Goal: Task Accomplishment & Management: Use online tool/utility

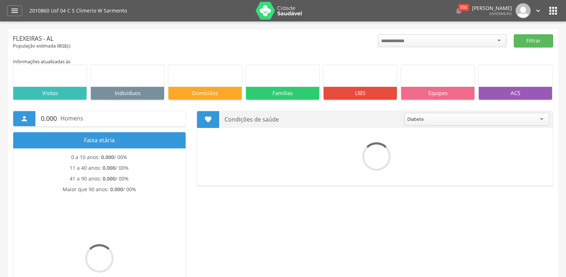
click at [14, 12] on icon "" at bounding box center [14, 10] width 9 height 9
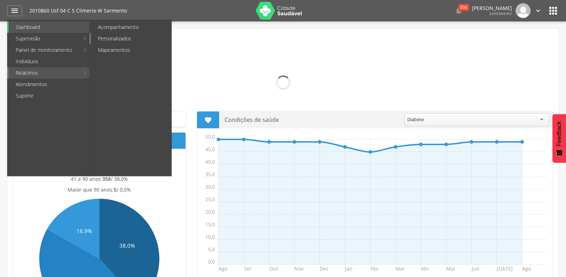
click at [120, 41] on link "Personalizados" at bounding box center [131, 38] width 80 height 11
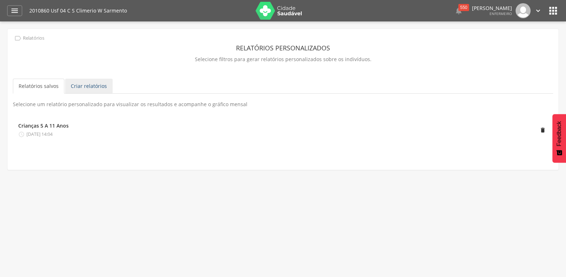
click at [94, 91] on link "Criar relatórios" at bounding box center [89, 86] width 48 height 15
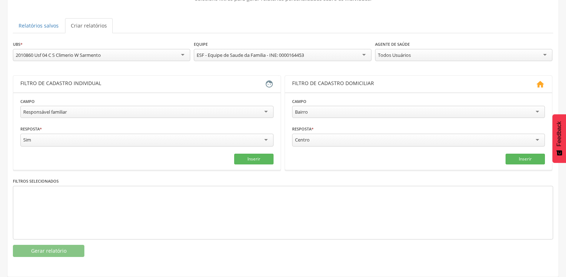
scroll to position [66, 0]
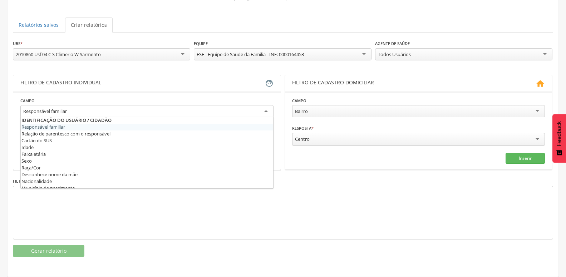
click at [77, 109] on div "Responsável familiar" at bounding box center [146, 111] width 253 height 13
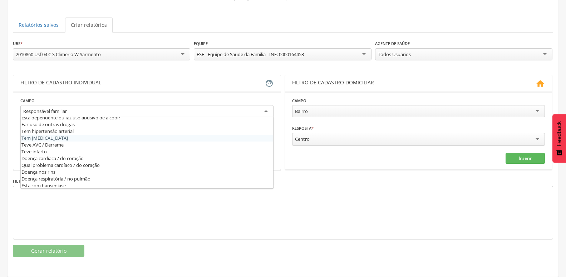
scroll to position [218, 0]
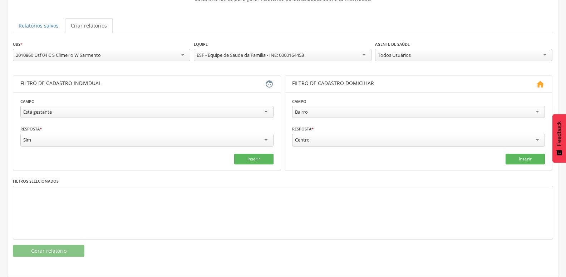
click at [244, 145] on fieldset "**********" at bounding box center [146, 131] width 253 height 67
click at [244, 146] on fieldset "**********" at bounding box center [146, 131] width 253 height 67
click at [244, 154] on button "Inserir" at bounding box center [253, 159] width 39 height 11
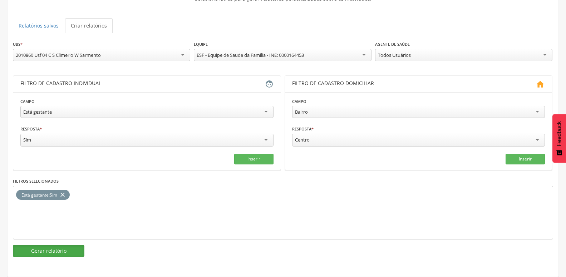
click at [55, 245] on button "Gerar relatório" at bounding box center [49, 251] width 72 height 12
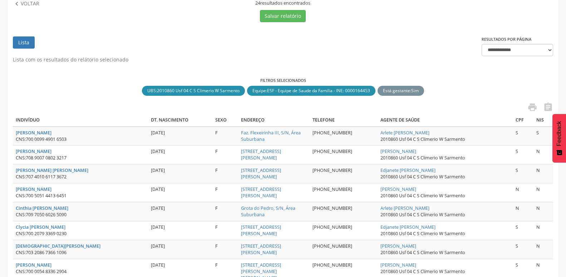
scroll to position [131, 0]
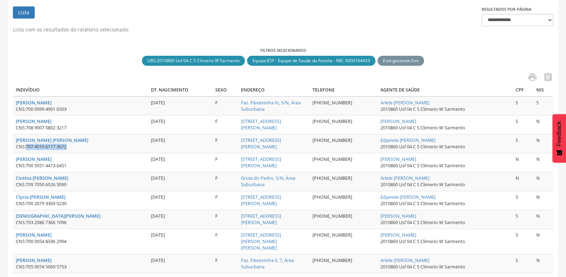
drag, startPoint x: 26, startPoint y: 147, endPoint x: 75, endPoint y: 146, distance: 49.3
click at [75, 146] on div "CNS: 707 4010 6117 3672" at bounding box center [80, 147] width 129 height 6
copy div "707 4010 6117 3672"
